Goal: Task Accomplishment & Management: Complete application form

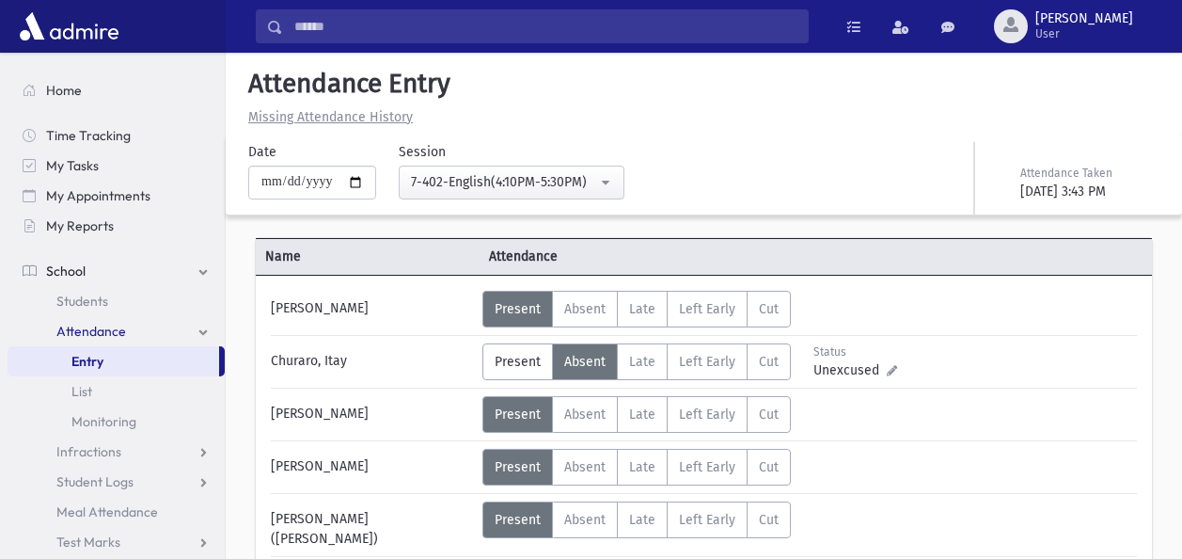
scroll to position [510, 0]
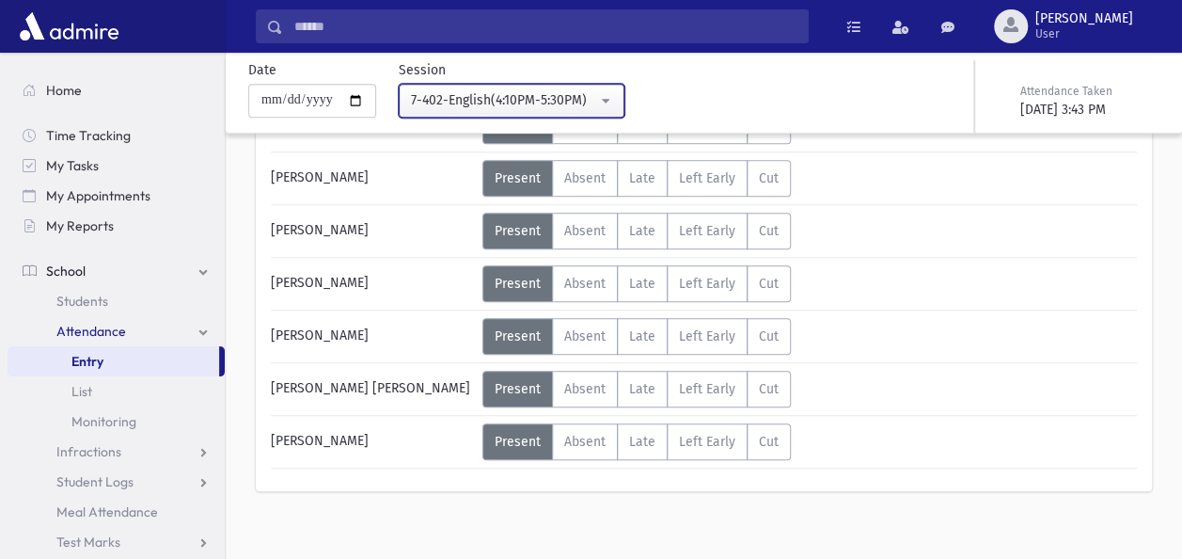
click at [613, 98] on button "7-402-English(4:10PM-5:30PM)" at bounding box center [512, 101] width 226 height 34
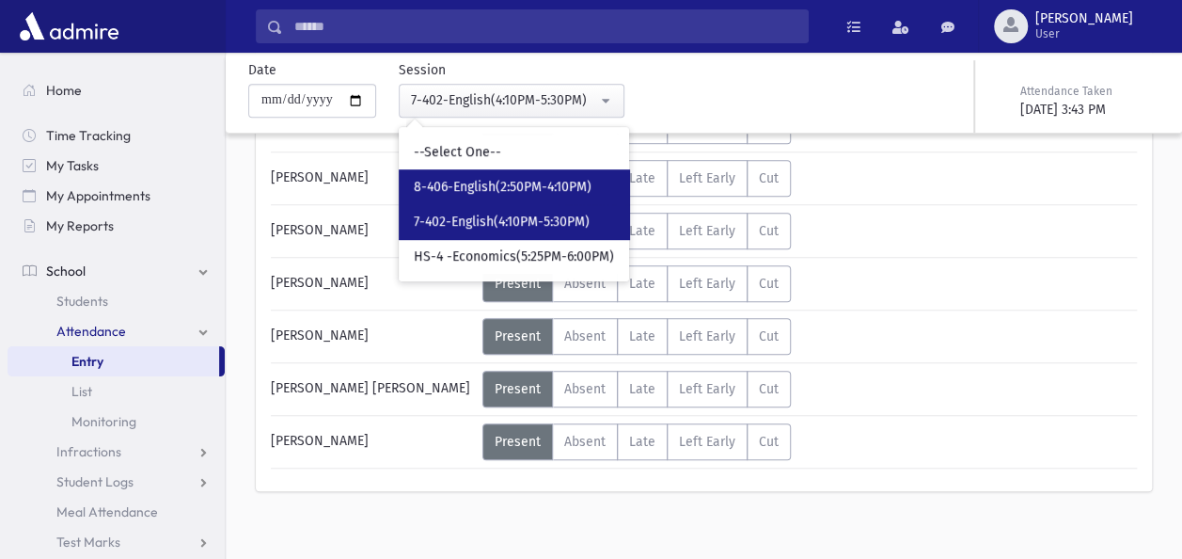
click at [528, 184] on span "8-406-English(2:50PM-4:10PM)" at bounding box center [503, 187] width 178 height 19
select select "****"
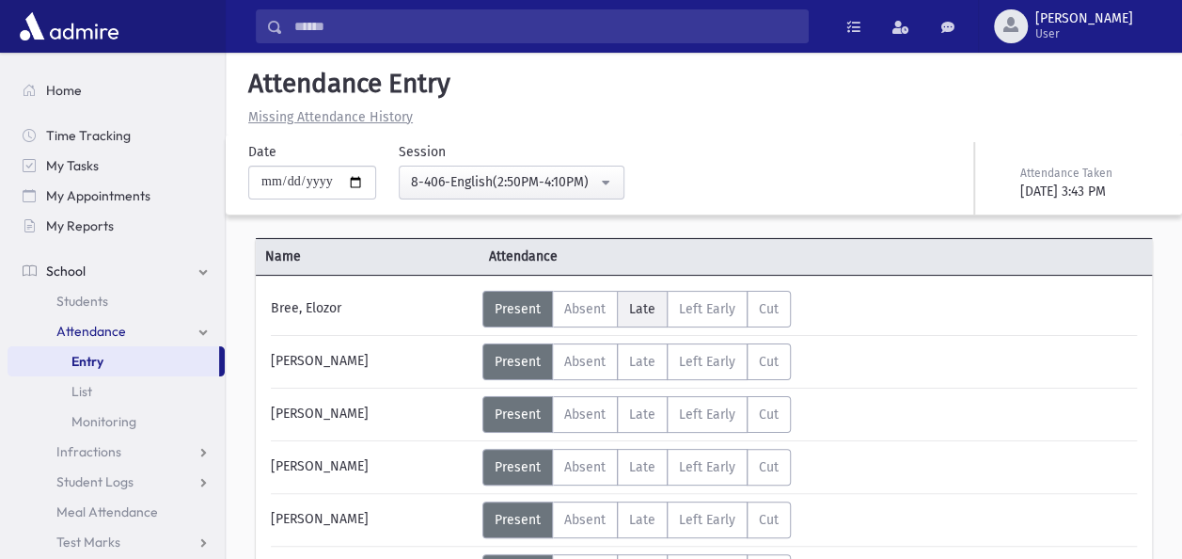
click at [647, 312] on span "Late" at bounding box center [642, 309] width 26 height 16
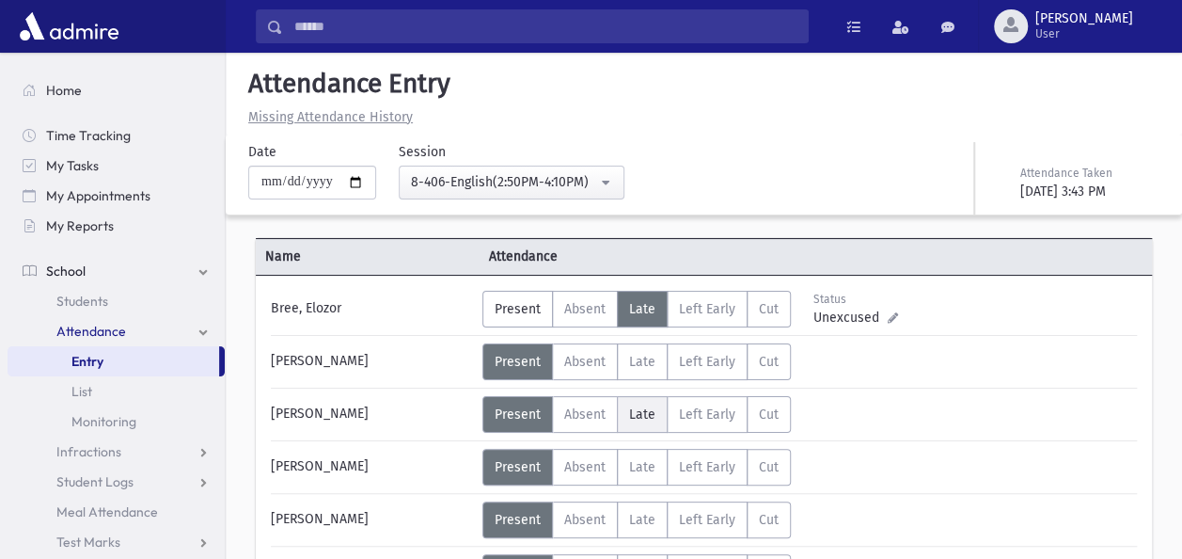
click at [629, 408] on span "Late" at bounding box center [642, 414] width 26 height 16
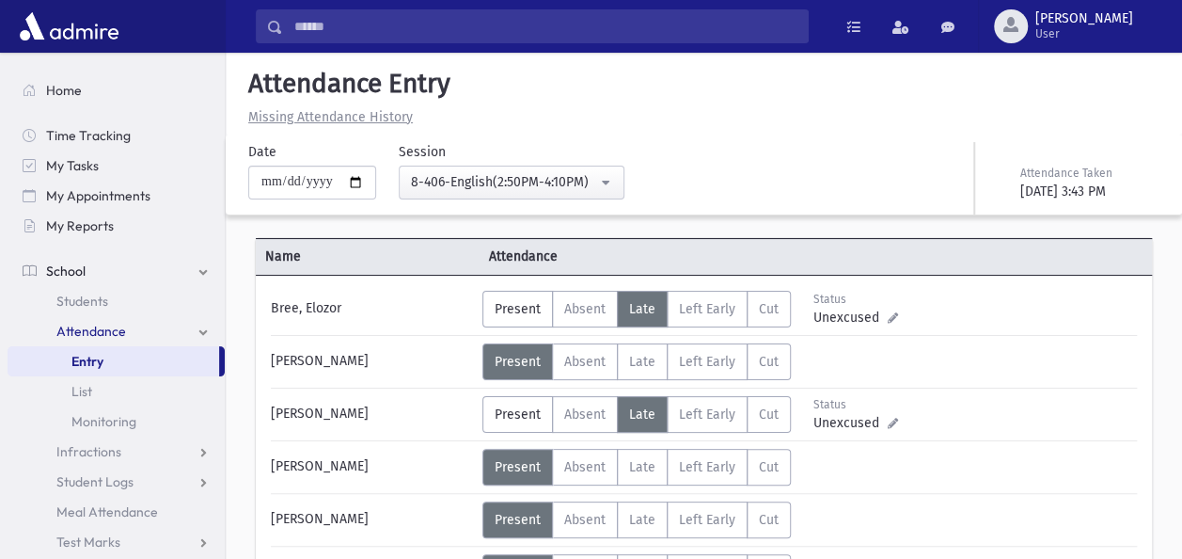
click at [378, 501] on div "[PERSON_NAME]" at bounding box center [371, 519] width 221 height 37
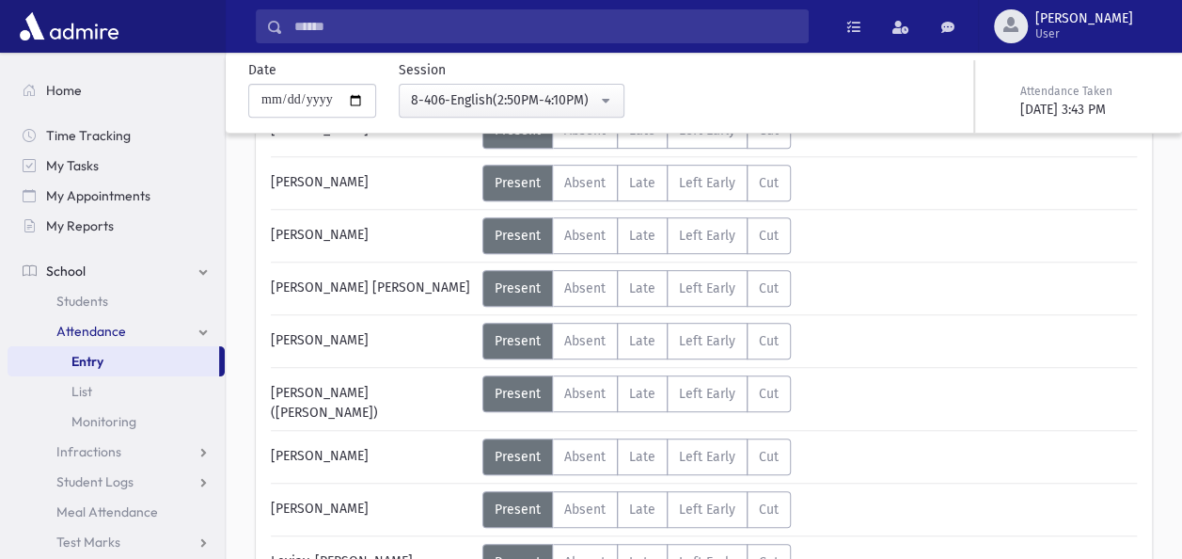
scroll to position [339, 0]
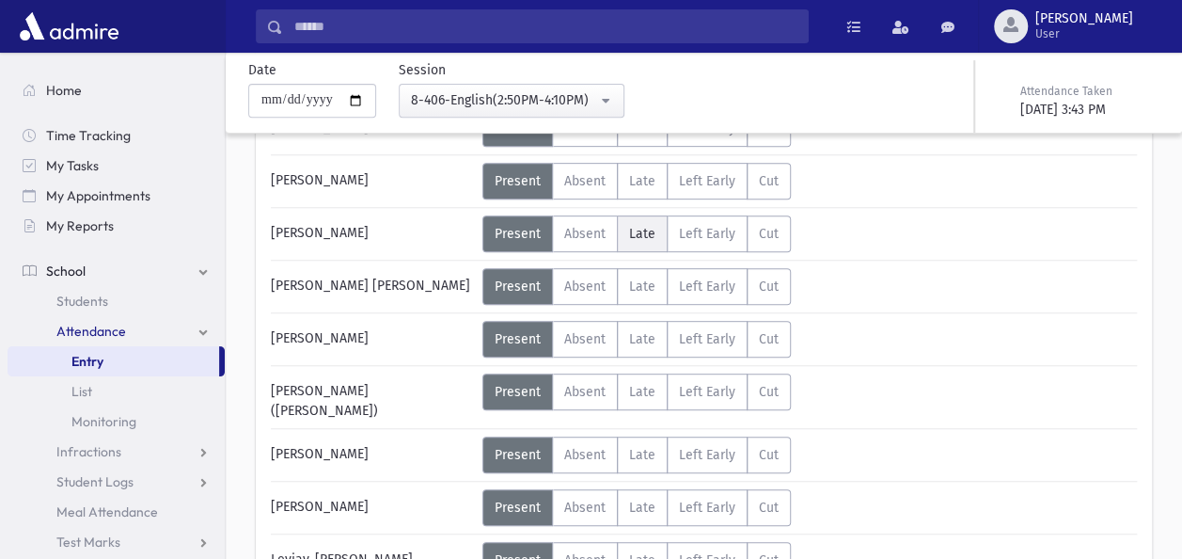
click at [645, 233] on span "Late" at bounding box center [642, 234] width 26 height 16
click at [399, 455] on div "[PERSON_NAME]" at bounding box center [371, 454] width 221 height 37
click at [638, 482] on div "Error ×" at bounding box center [704, 498] width 263 height 35
click at [632, 498] on div "Error ×" at bounding box center [704, 498] width 263 height 35
click at [633, 491] on div "Error ×" at bounding box center [704, 498] width 263 height 35
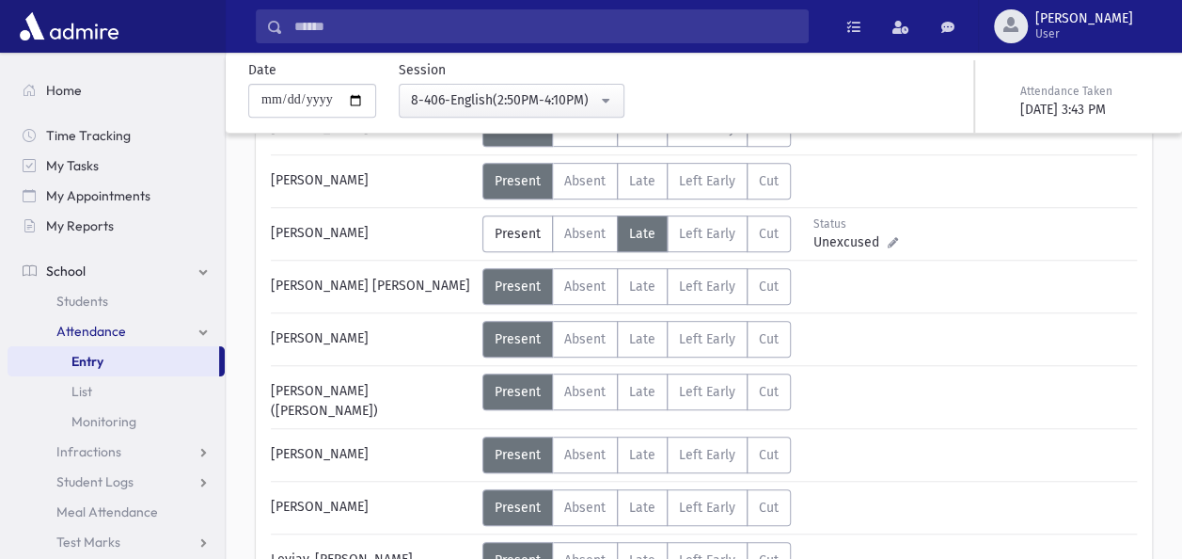
click at [633, 491] on div "Error ×" at bounding box center [704, 498] width 263 height 35
click at [421, 490] on div "[PERSON_NAME]" at bounding box center [371, 507] width 221 height 37
click at [638, 489] on div "Error ×" at bounding box center [704, 498] width 263 height 35
click at [639, 484] on div "Error ×" at bounding box center [704, 498] width 263 height 35
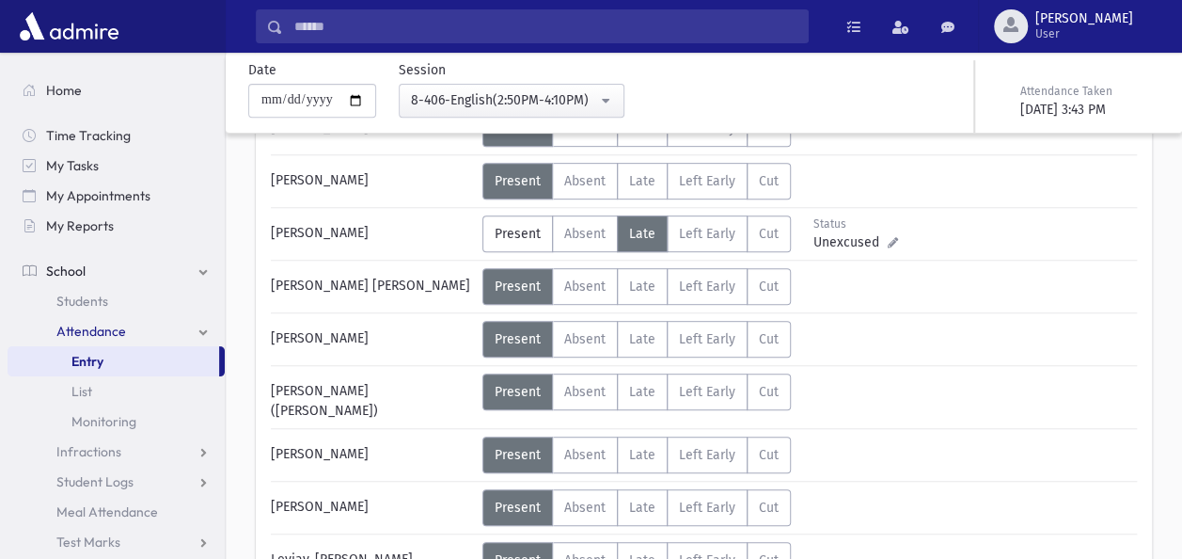
click at [625, 502] on strong "Error" at bounding box center [604, 498] width 41 height 20
click at [634, 489] on label "Late L" at bounding box center [642, 507] width 51 height 37
click at [388, 542] on div "Leviav, [PERSON_NAME]" at bounding box center [371, 560] width 221 height 37
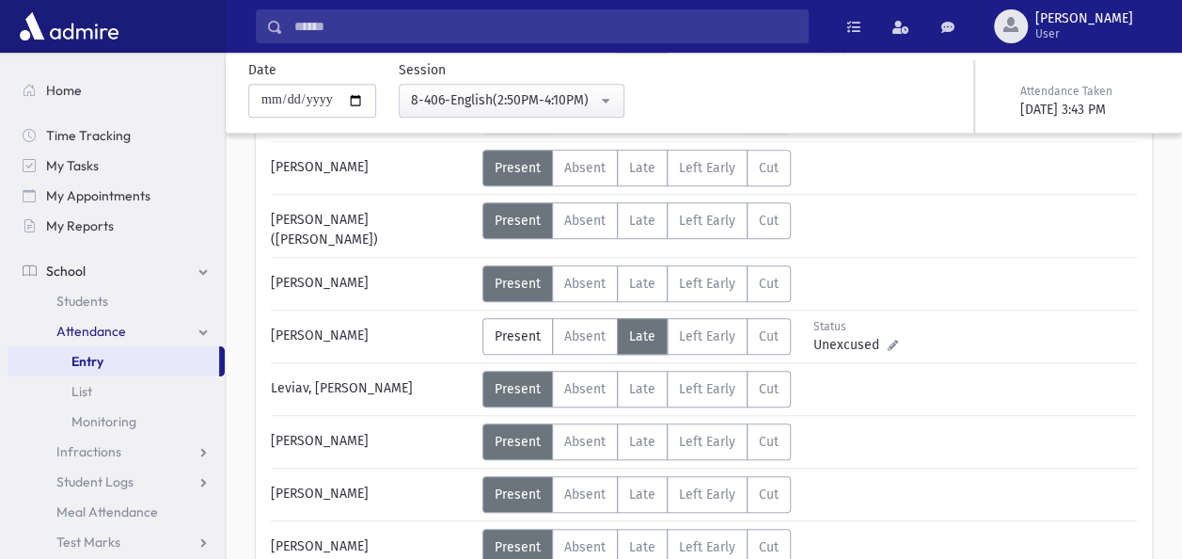
scroll to position [527, 0]
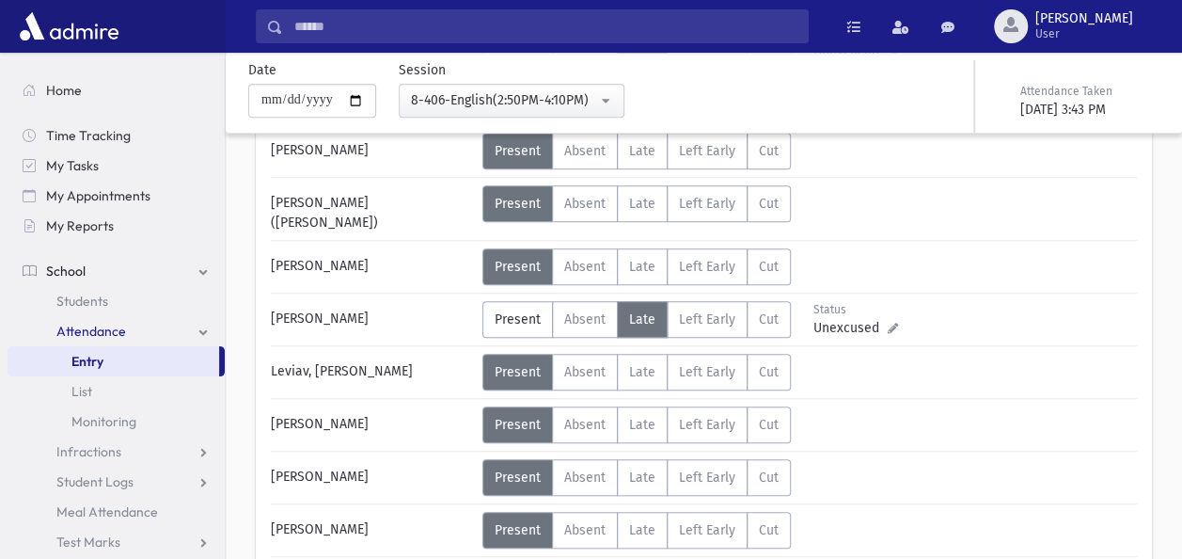
click at [388, 540] on div "Bree, Elozor Status Unexcused Admin: Present P Absent A Late L Left Early LE Cut" at bounding box center [704, 266] width 866 height 1004
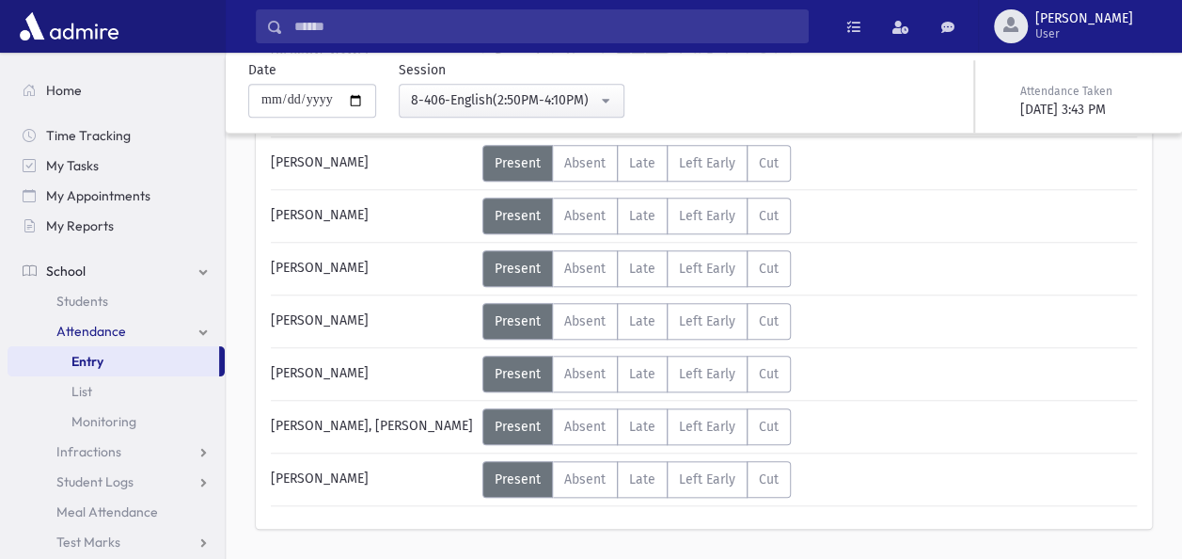
scroll to position [790, 0]
